Goal: Transaction & Acquisition: Purchase product/service

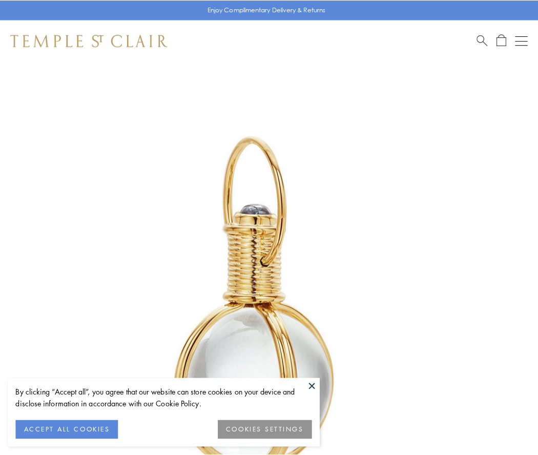
scroll to position [268, 0]
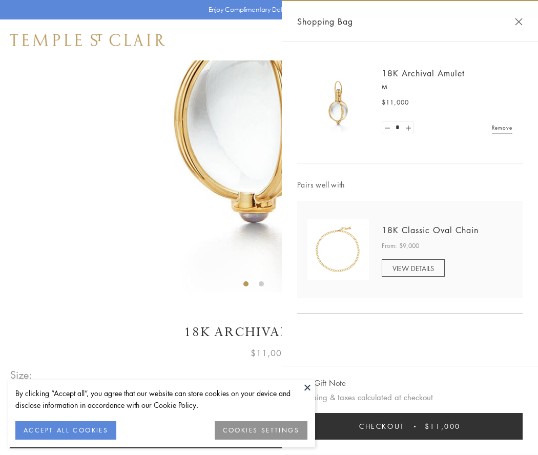
click at [410, 426] on button "Checkout $11,000" at bounding box center [409, 426] width 225 height 27
